Goal: Task Accomplishment & Management: Manage account settings

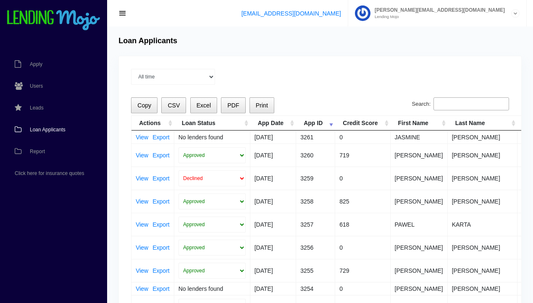
click at [53, 127] on span "Loan Applicants" at bounding box center [48, 129] width 36 height 5
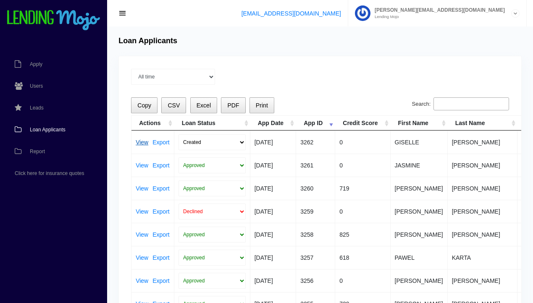
click at [141, 145] on link "View" at bounding box center [142, 142] width 13 height 6
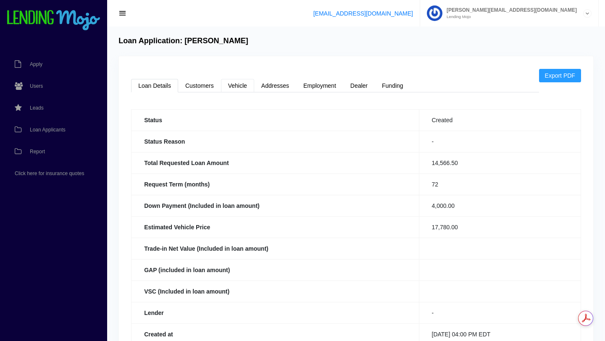
click at [235, 89] on link "Vehicle" at bounding box center [237, 85] width 33 height 13
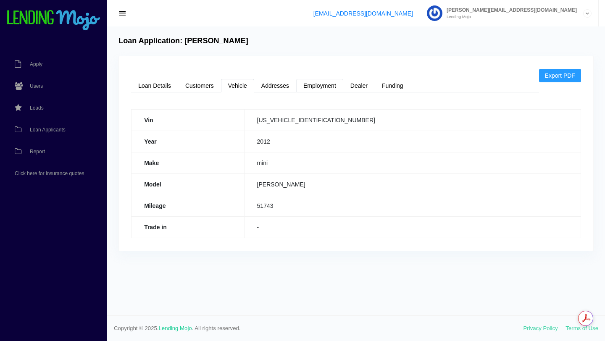
click at [318, 83] on link "Employment" at bounding box center [319, 85] width 47 height 13
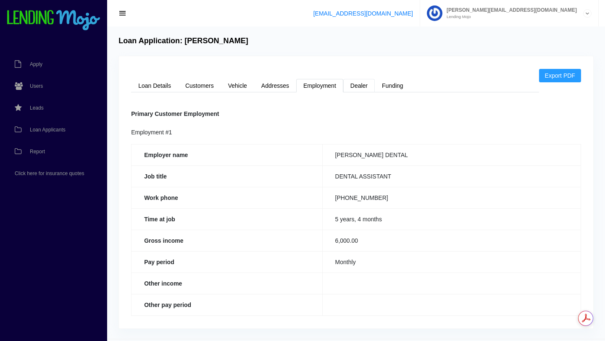
click at [363, 89] on link "Dealer" at bounding box center [358, 85] width 31 height 13
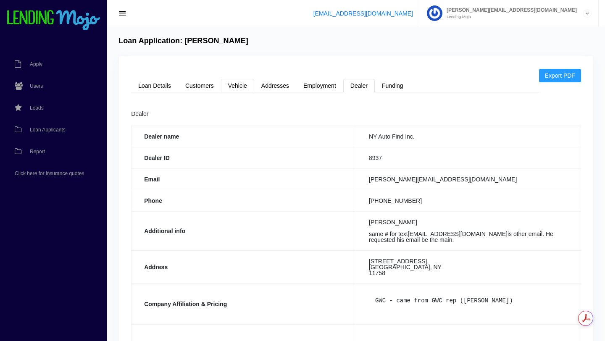
click at [238, 82] on link "Vehicle" at bounding box center [237, 85] width 33 height 13
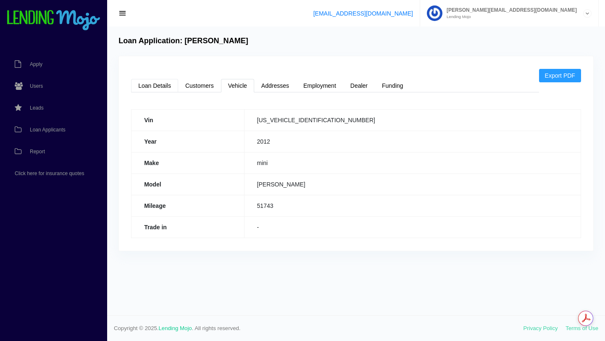
click at [153, 87] on link "Loan Details" at bounding box center [154, 85] width 47 height 13
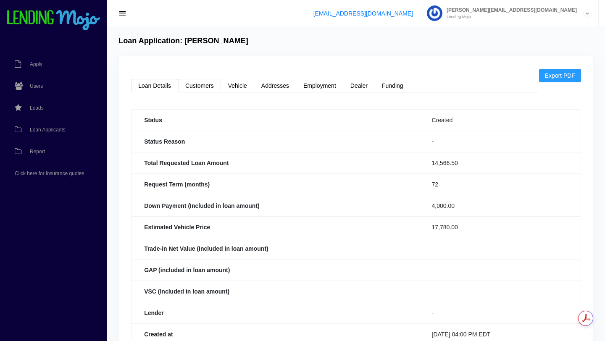
click at [195, 86] on link "Customers" at bounding box center [199, 85] width 43 height 13
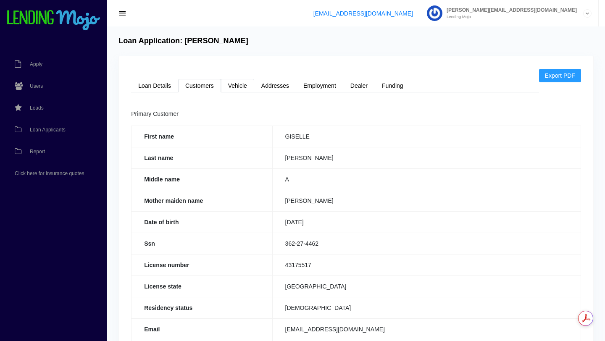
click at [241, 89] on link "Vehicle" at bounding box center [237, 85] width 33 height 13
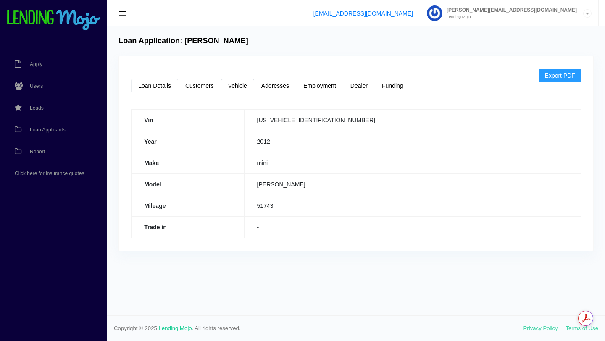
click at [155, 87] on link "Loan Details" at bounding box center [154, 85] width 47 height 13
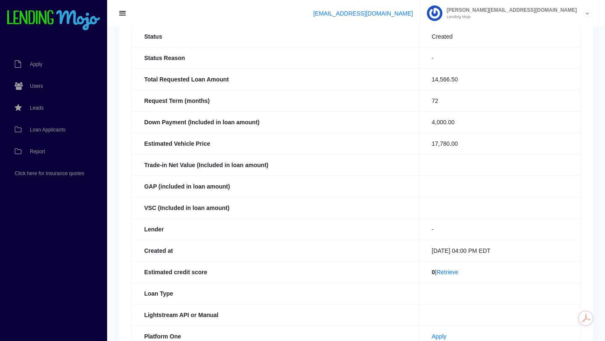
scroll to position [95, 0]
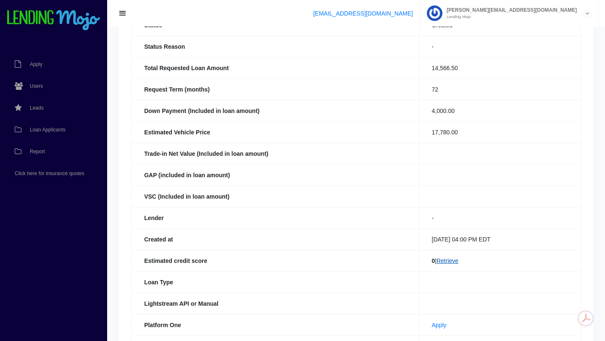
click at [446, 263] on link "Retrieve" at bounding box center [447, 260] width 22 height 7
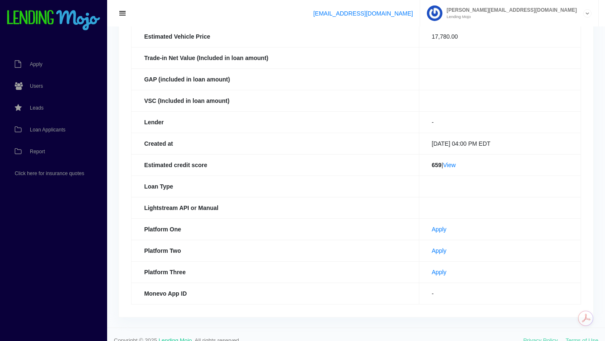
scroll to position [192, 0]
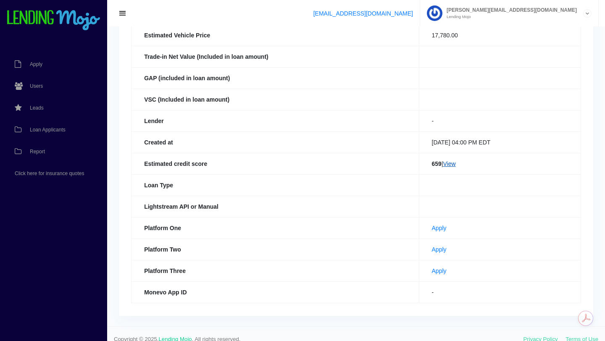
click at [448, 165] on link "View" at bounding box center [449, 163] width 13 height 7
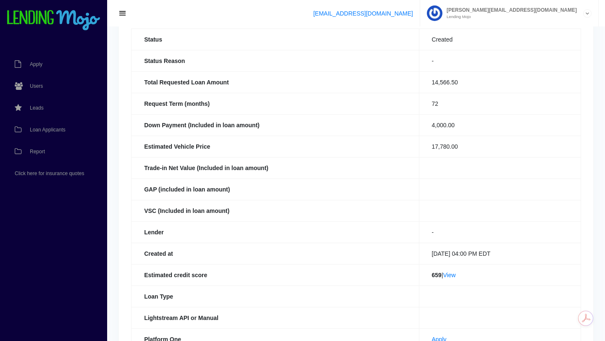
scroll to position [0, 0]
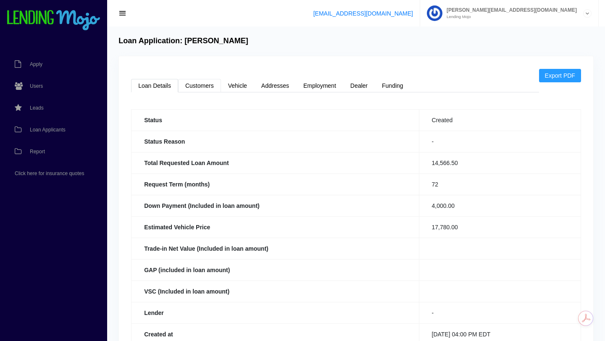
click at [199, 87] on link "Customers" at bounding box center [199, 85] width 43 height 13
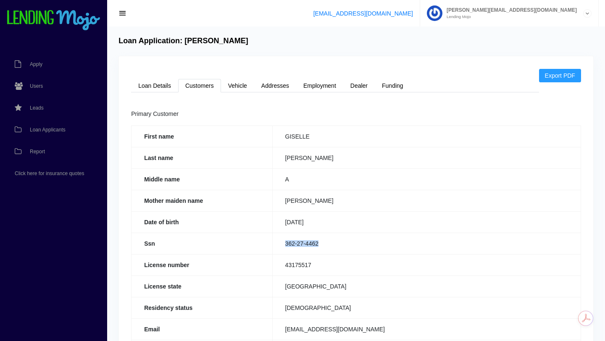
drag, startPoint x: 322, startPoint y: 243, endPoint x: 286, endPoint y: 246, distance: 36.6
click at [286, 246] on td "362-27-4462" at bounding box center [426, 243] width 308 height 21
copy td "362-27-4462"
click at [237, 88] on link "Vehicle" at bounding box center [237, 85] width 33 height 13
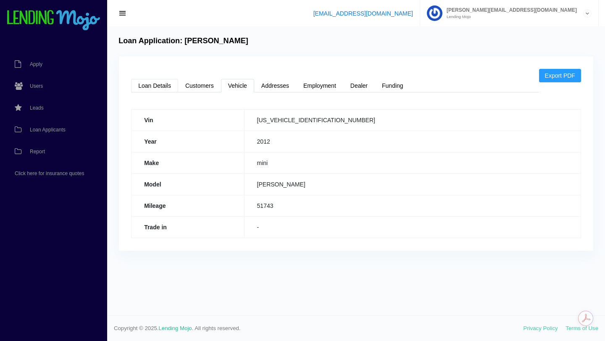
click at [155, 86] on link "Loan Details" at bounding box center [154, 85] width 47 height 13
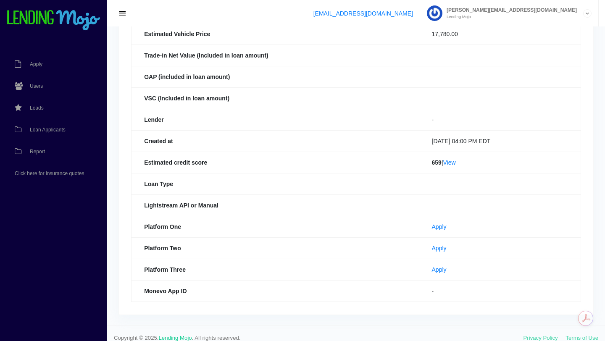
scroll to position [202, 0]
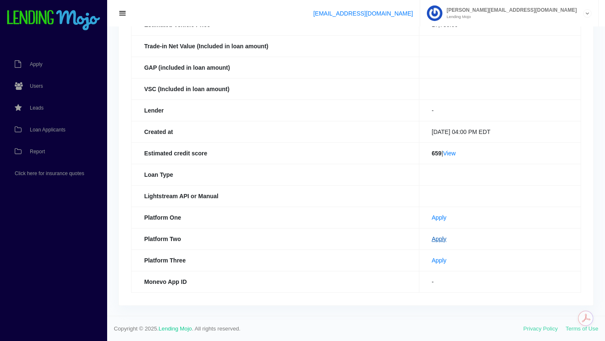
click at [432, 240] on link "Apply" at bounding box center [439, 239] width 15 height 7
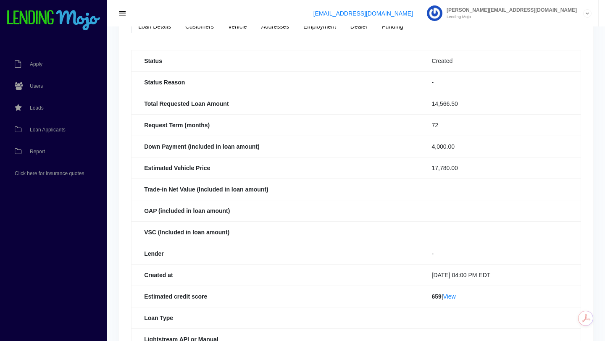
scroll to position [0, 0]
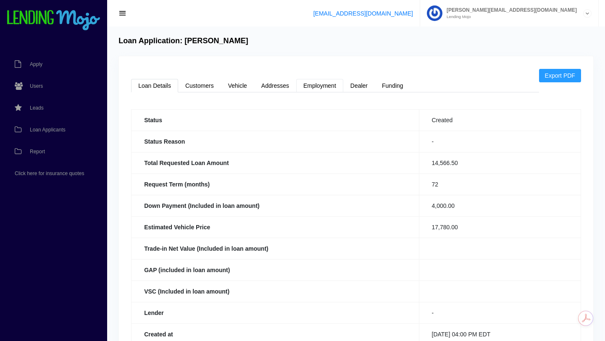
click at [323, 84] on link "Employment" at bounding box center [319, 85] width 47 height 13
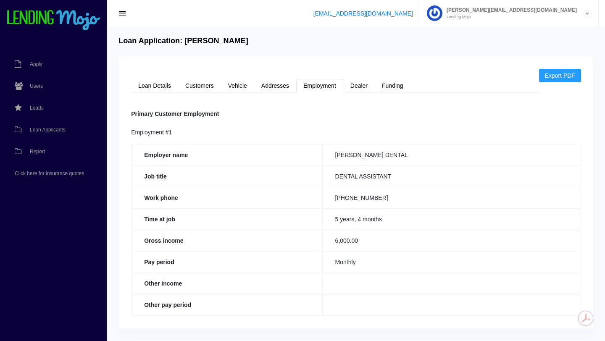
scroll to position [23, 0]
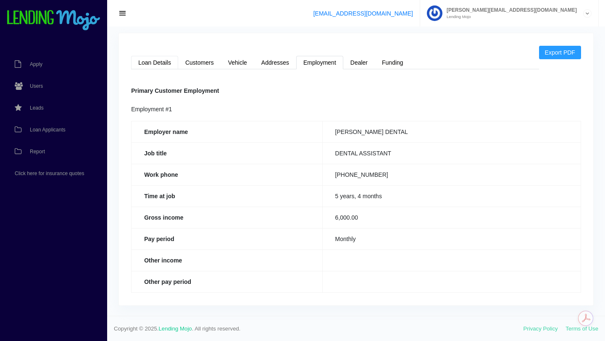
click at [154, 60] on link "Loan Details" at bounding box center [154, 62] width 47 height 13
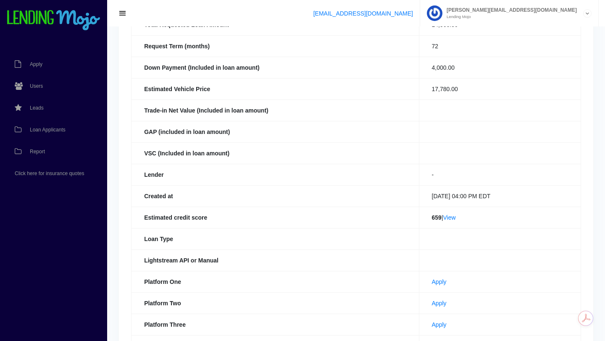
scroll to position [141, 0]
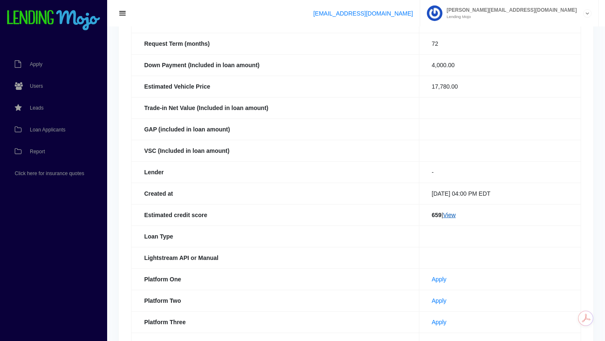
click at [447, 216] on link "View" at bounding box center [449, 215] width 13 height 7
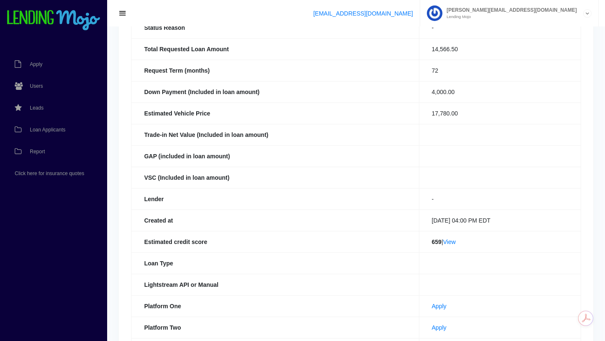
scroll to position [0, 0]
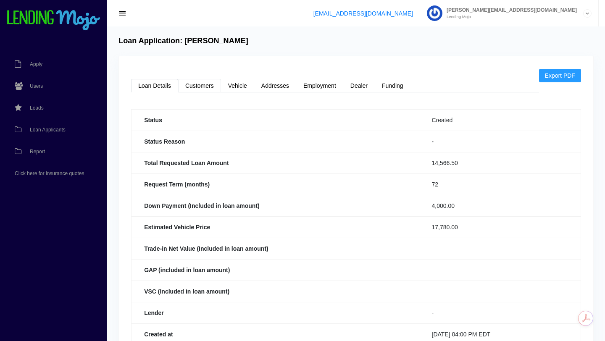
click at [199, 88] on link "Customers" at bounding box center [199, 85] width 43 height 13
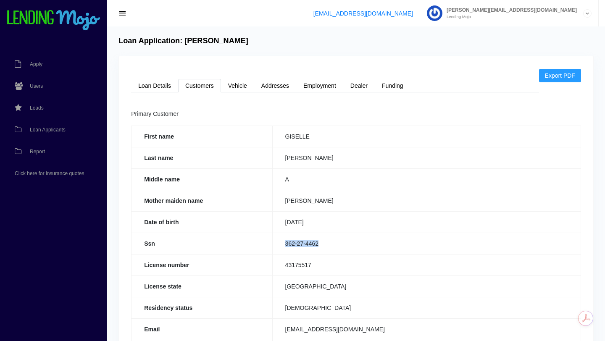
copy td "362-27-4462"
click at [158, 86] on link "Loan Details" at bounding box center [154, 85] width 47 height 13
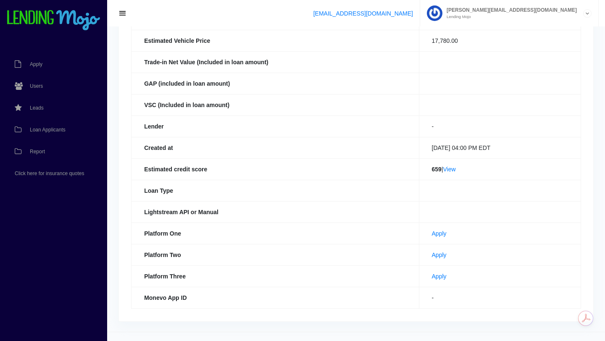
scroll to position [202, 0]
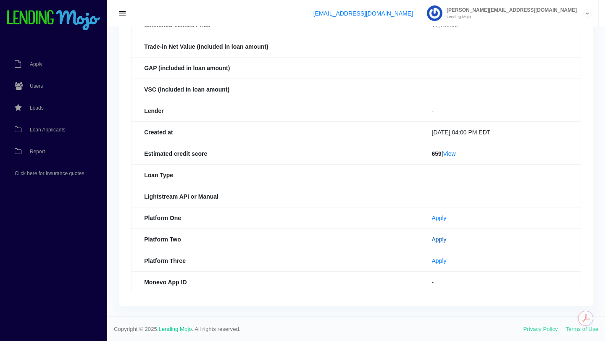
click at [432, 240] on link "Apply" at bounding box center [439, 239] width 15 height 7
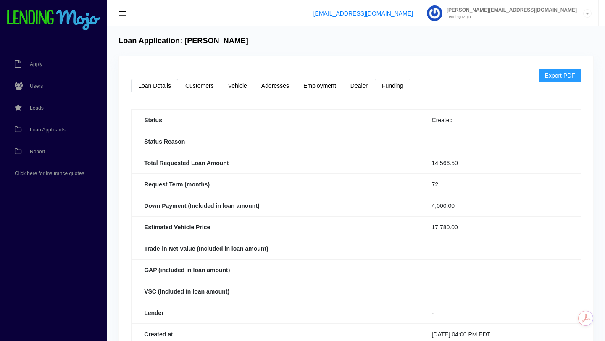
click at [390, 88] on link "Funding" at bounding box center [392, 85] width 36 height 13
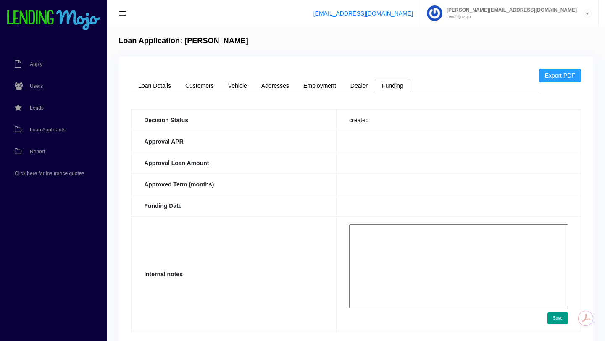
click at [394, 231] on textarea at bounding box center [458, 266] width 219 height 84
paste textarea "https://app.monevo.us/result/7927b3f0265beeee78a0a583a5559b0a"
type textarea "https://app.monevo.us/result/7927b3f0265beeee78a0a583a5559b0a"
click at [558, 319] on button "Save" at bounding box center [557, 318] width 21 height 12
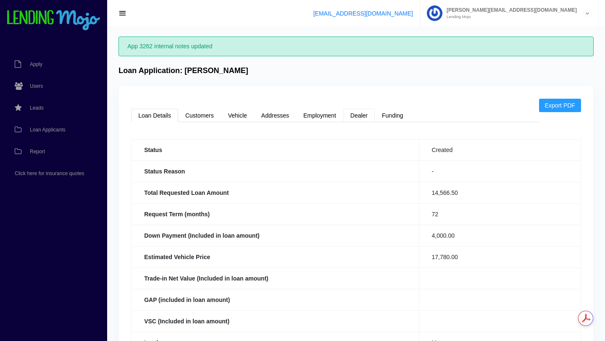
click at [358, 116] on link "Dealer" at bounding box center [358, 115] width 31 height 13
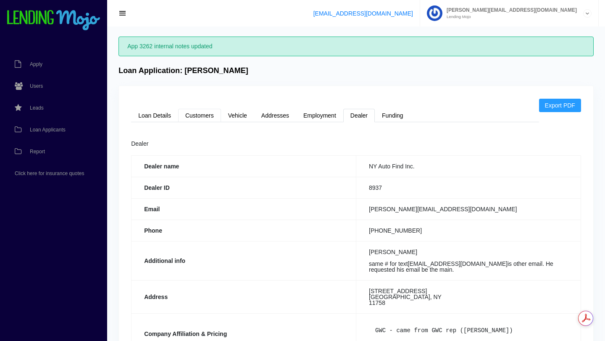
click at [199, 115] on link "Customers" at bounding box center [199, 115] width 43 height 13
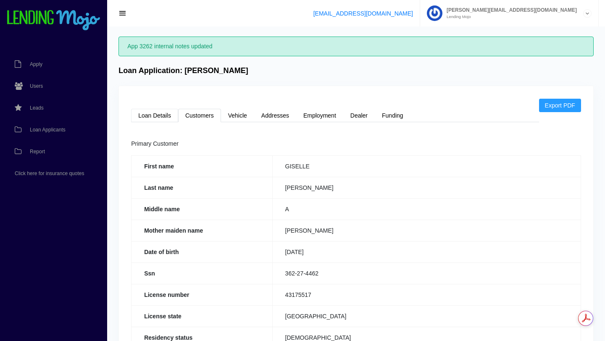
click at [154, 115] on link "Loan Details" at bounding box center [154, 115] width 47 height 13
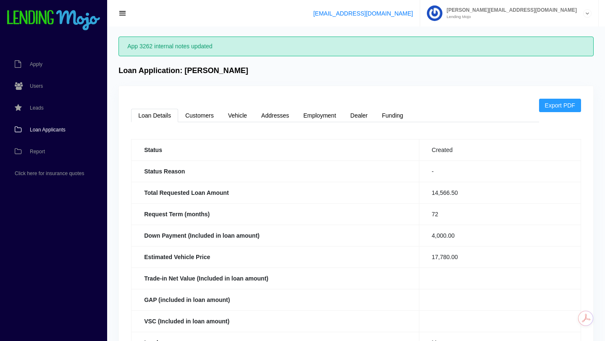
click at [54, 130] on span "Loan Applicants" at bounding box center [48, 129] width 36 height 5
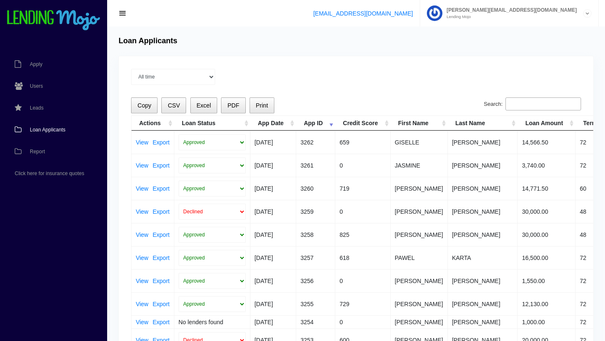
click at [547, 107] on input "Search:" at bounding box center [543, 103] width 76 height 13
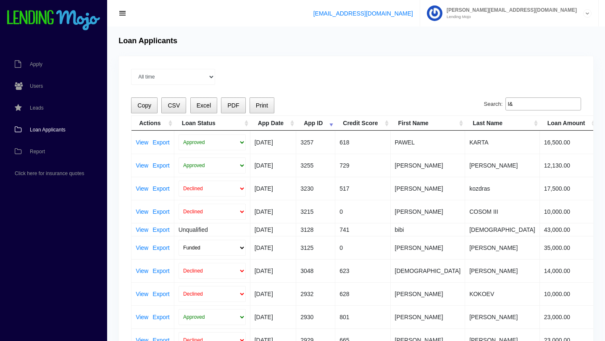
type input "l"
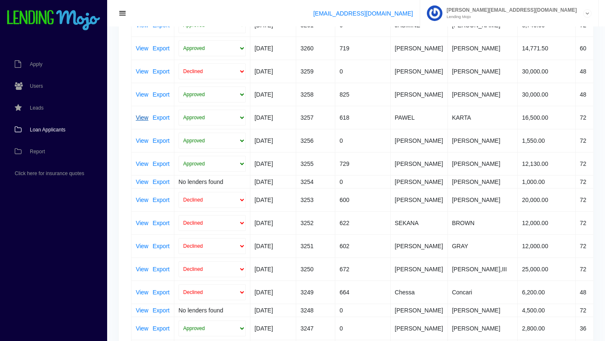
click at [144, 117] on link "View" at bounding box center [142, 118] width 13 height 6
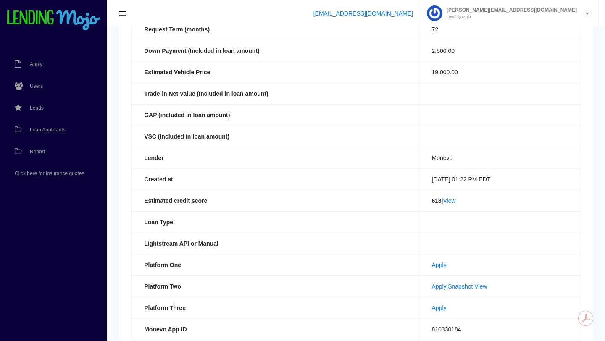
scroll to position [154, 0]
click at [470, 288] on link "Snapshot View" at bounding box center [467, 286] width 39 height 7
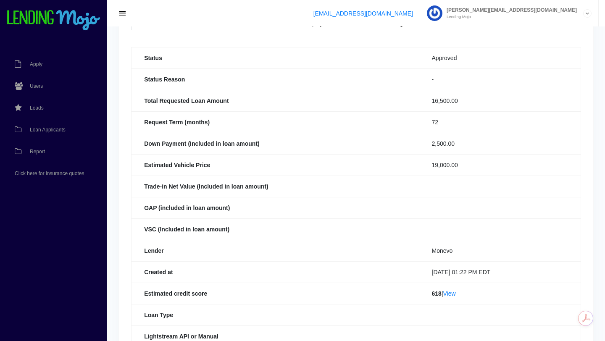
scroll to position [0, 0]
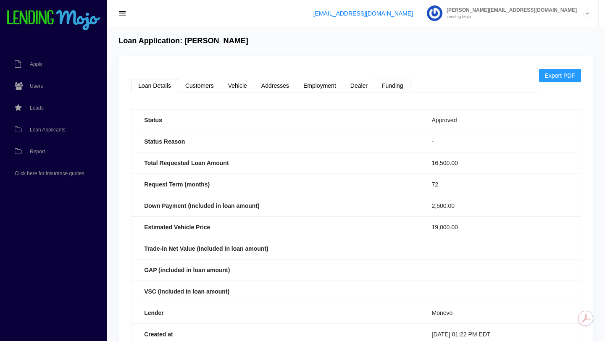
click at [398, 83] on link "Funding" at bounding box center [392, 85] width 36 height 13
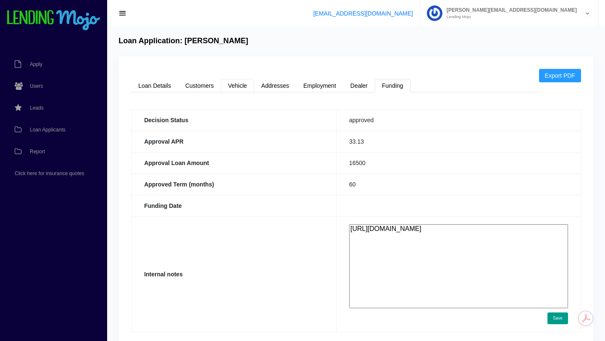
click at [236, 83] on link "Vehicle" at bounding box center [237, 85] width 33 height 13
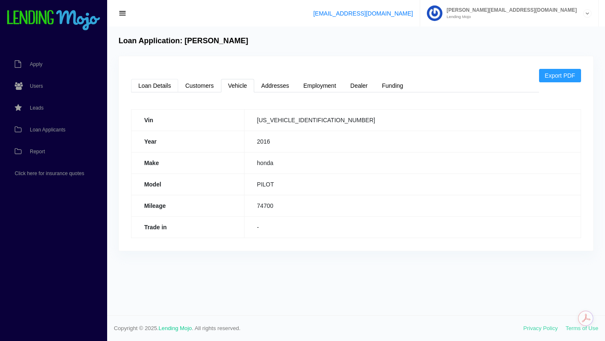
click at [152, 87] on link "Loan Details" at bounding box center [154, 85] width 47 height 13
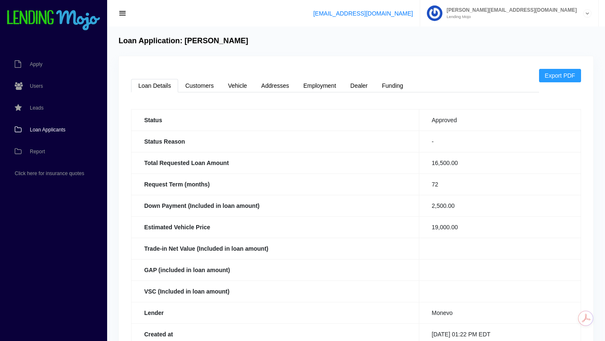
click at [44, 127] on span "Loan Applicants" at bounding box center [48, 129] width 36 height 5
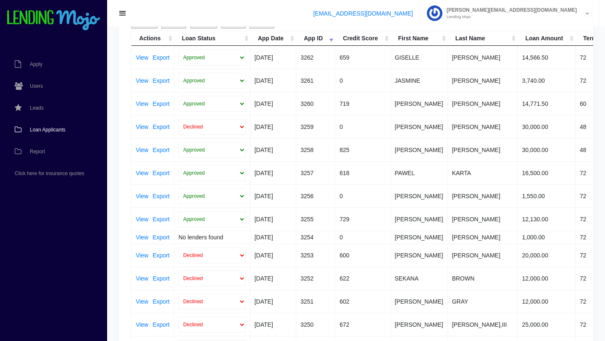
scroll to position [85, 0]
click at [141, 220] on link "View" at bounding box center [142, 219] width 13 height 6
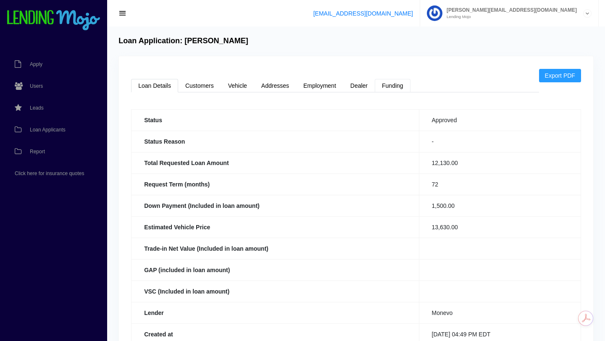
click at [395, 85] on link "Funding" at bounding box center [392, 85] width 36 height 13
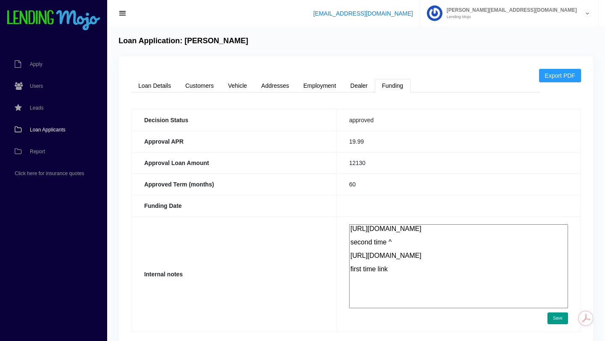
click at [49, 128] on span "Loan Applicants" at bounding box center [48, 129] width 36 height 5
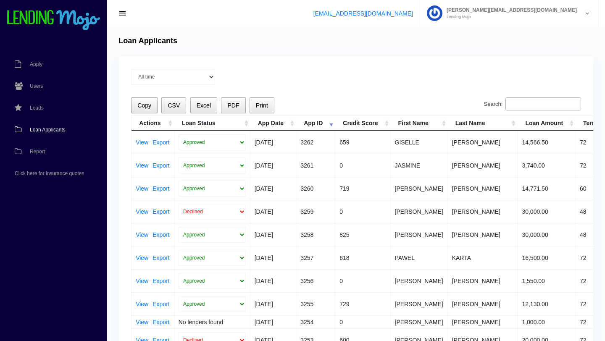
click at [49, 128] on span "Loan Applicants" at bounding box center [48, 129] width 36 height 5
